Goal: Find specific page/section: Find specific page/section

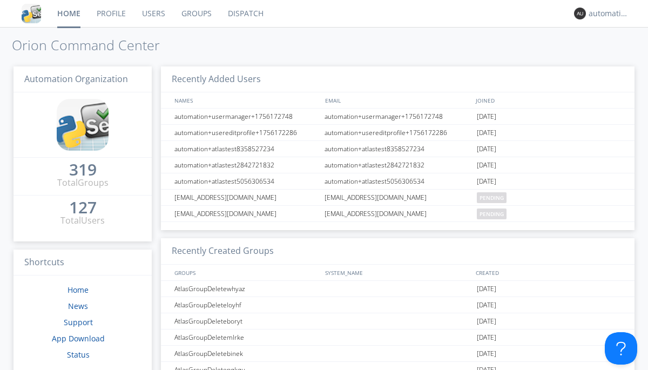
click at [245, 14] on link "Dispatch" at bounding box center [246, 13] width 52 height 27
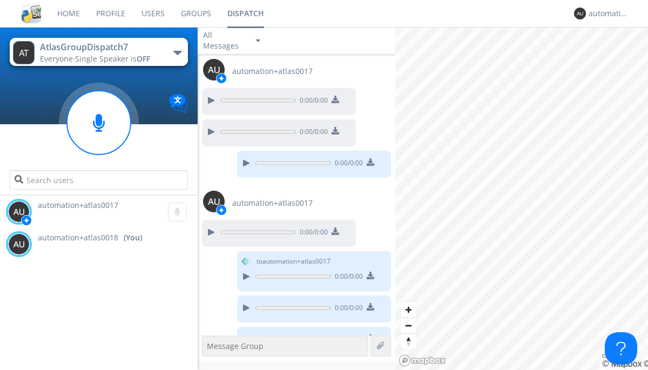
scroll to position [706, 0]
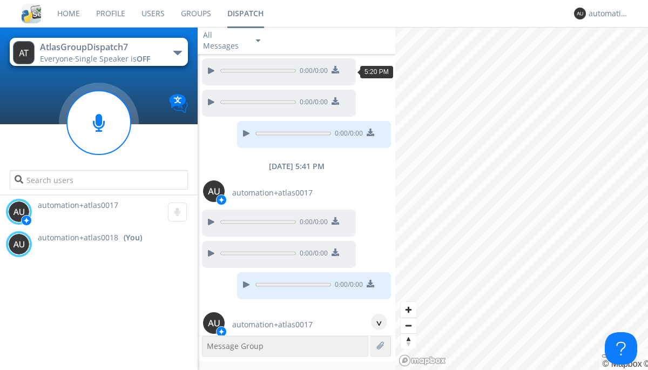
scroll to position [53, 0]
click at [375, 322] on div "^" at bounding box center [379, 322] width 16 height 16
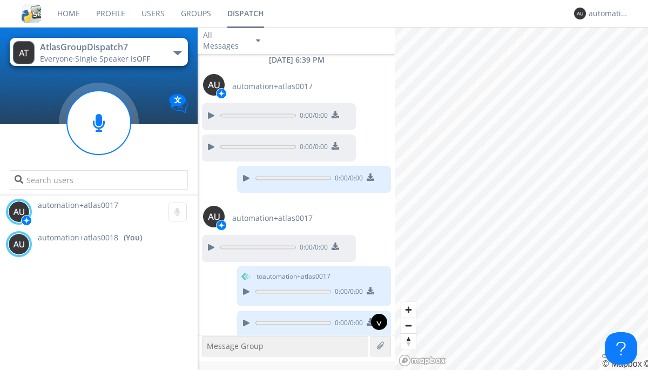
scroll to position [674, 0]
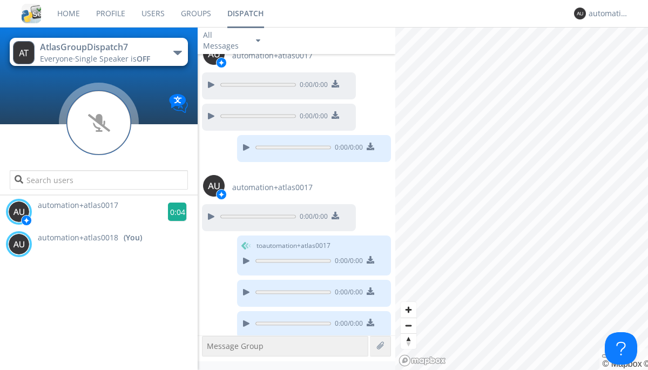
click at [173, 212] on g at bounding box center [177, 212] width 19 height 19
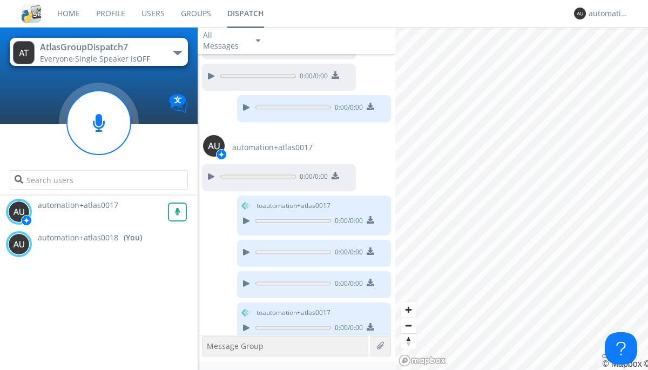
scroll to position [718, 0]
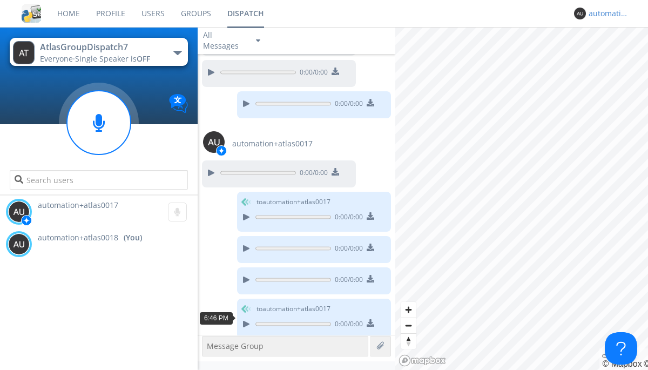
click at [606, 14] on div "automation+atlas0018" at bounding box center [609, 13] width 41 height 11
